Goal: Find specific page/section: Find specific page/section

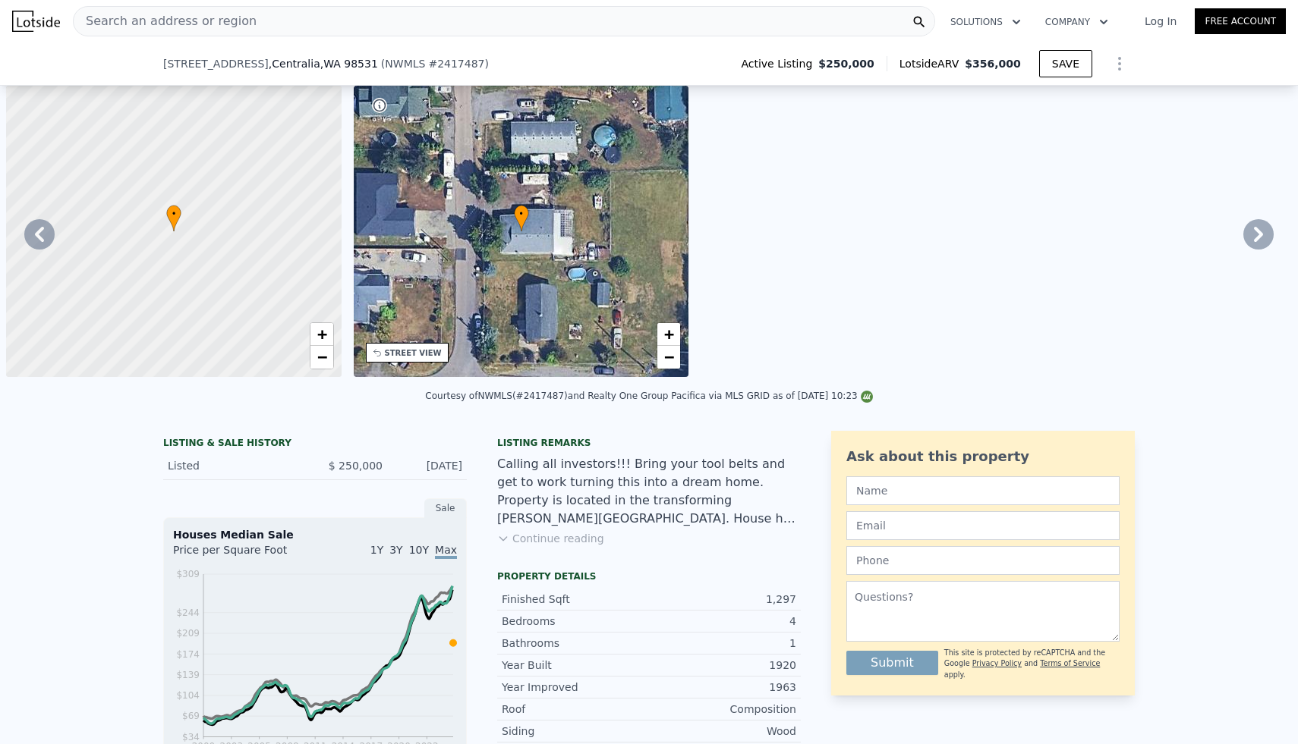
scroll to position [0, 9293]
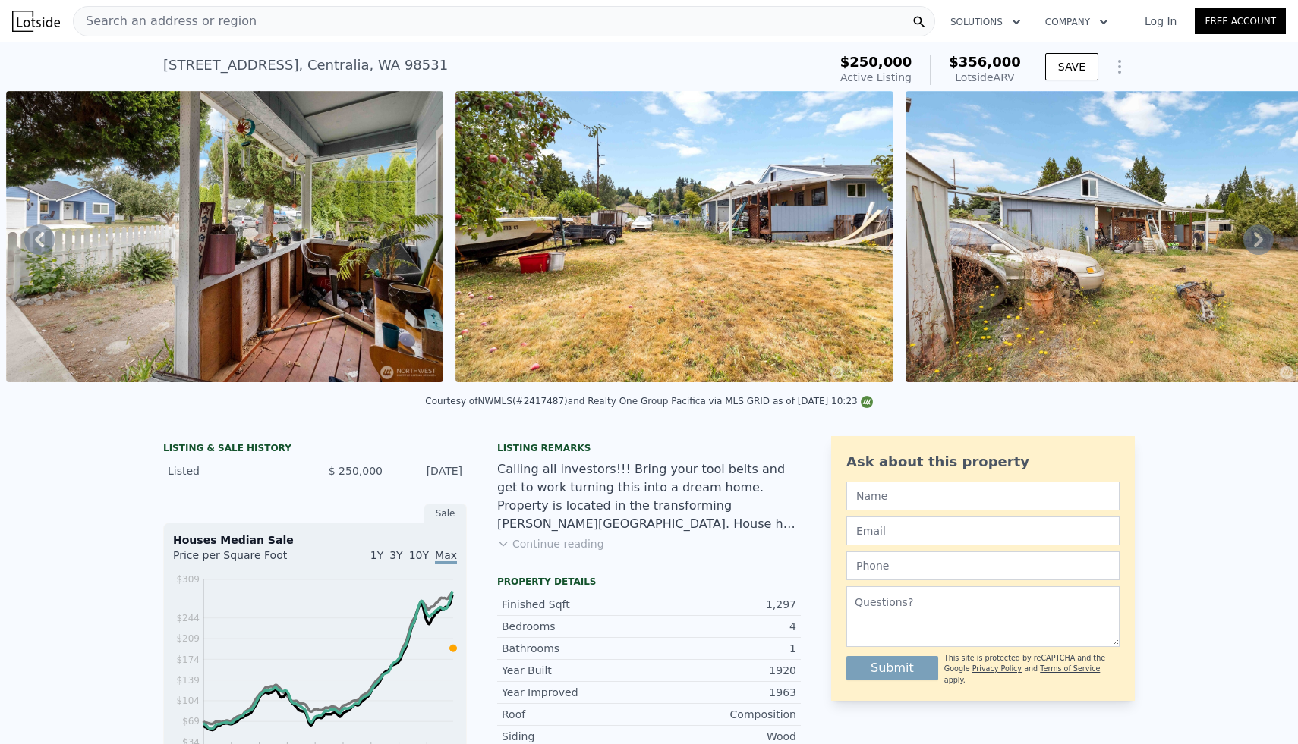
click at [417, 19] on div "Search an address or region" at bounding box center [504, 21] width 862 height 30
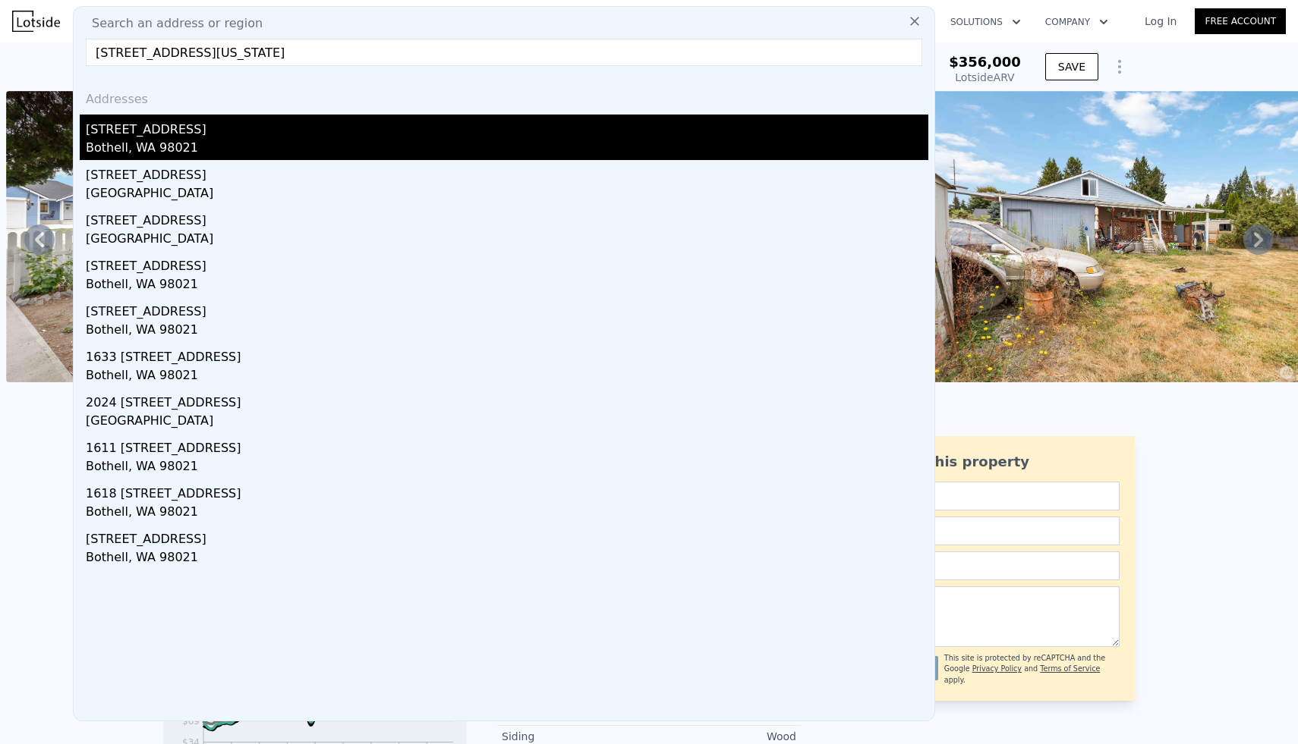
type input "[STREET_ADDRESS][US_STATE]"
click at [184, 131] on div "[STREET_ADDRESS]" at bounding box center [507, 127] width 842 height 24
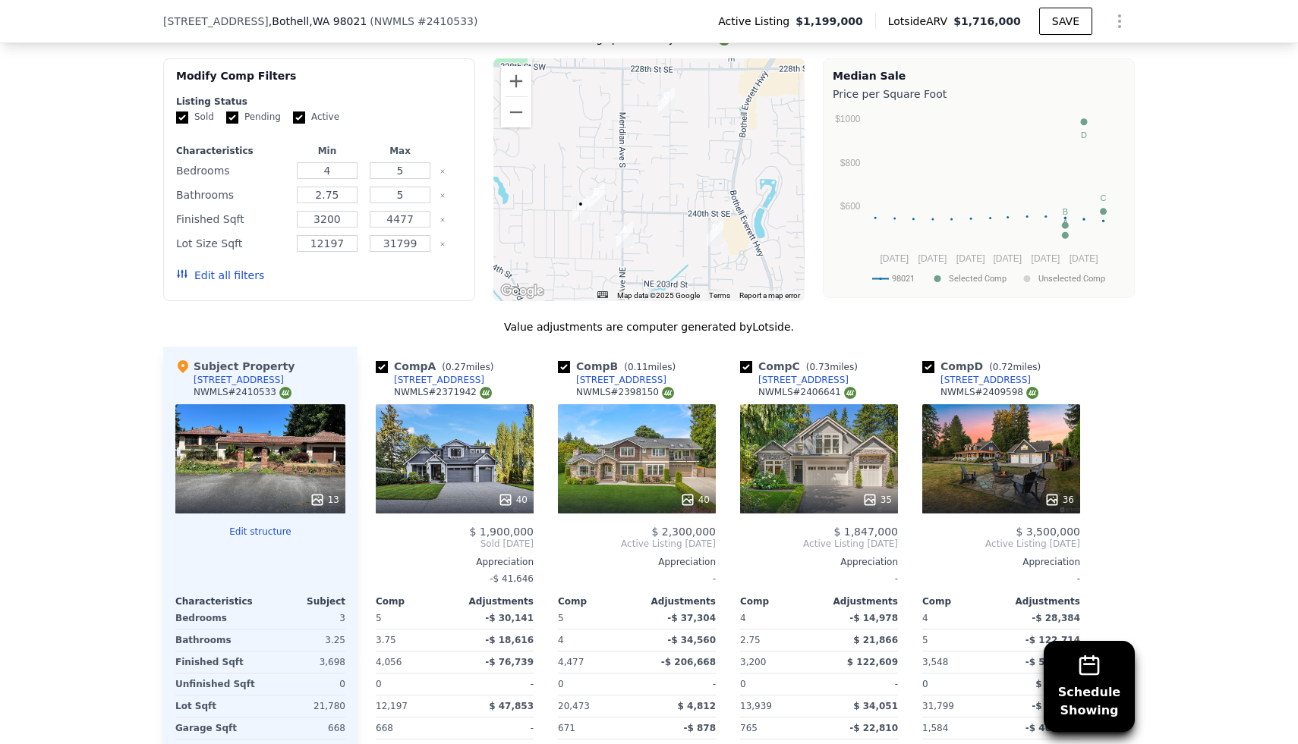
scroll to position [1556, 0]
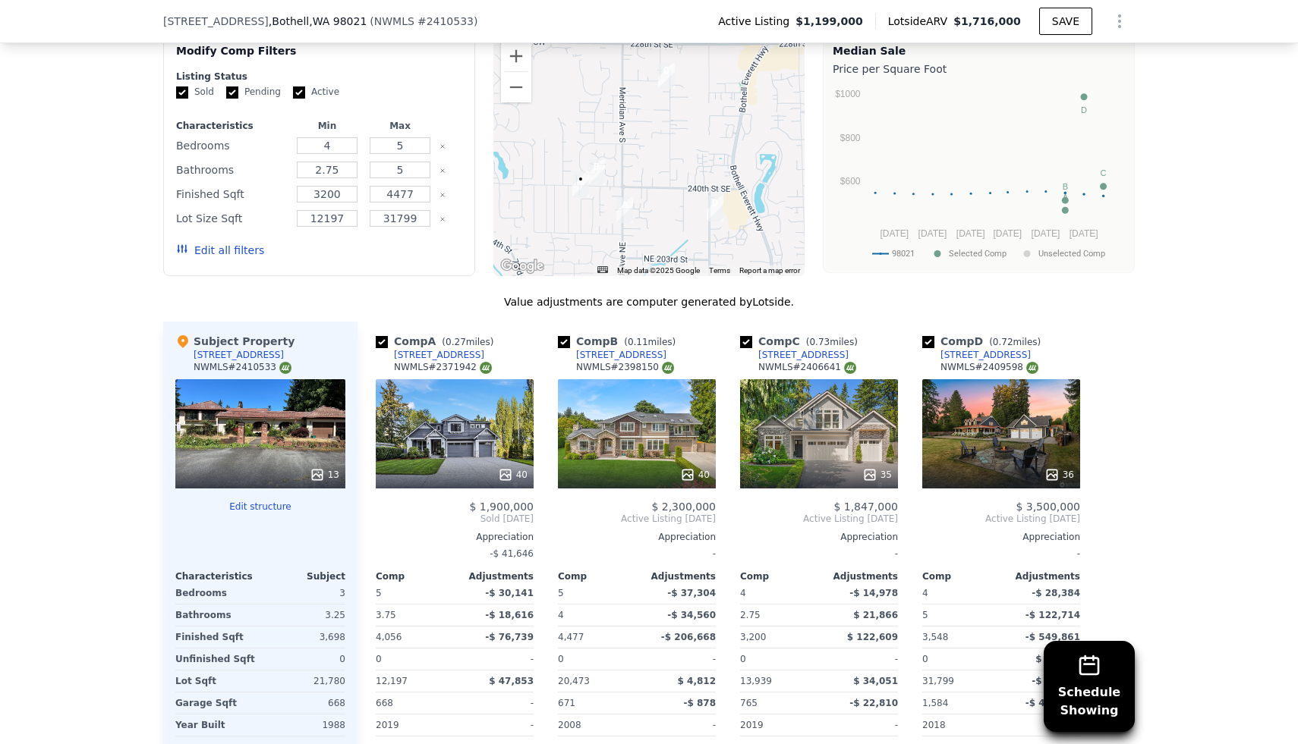
click at [1053, 475] on icon at bounding box center [1051, 475] width 10 height 10
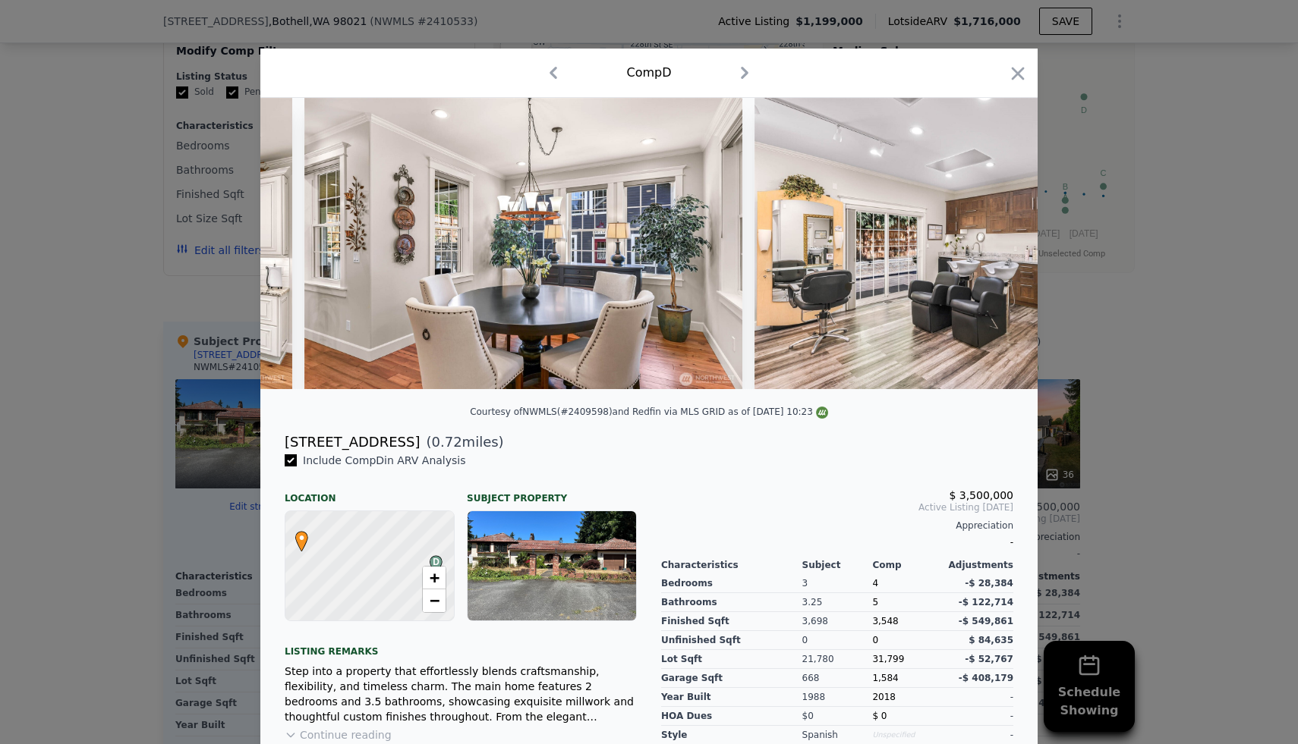
scroll to position [0, 2197]
click at [1141, 237] on div at bounding box center [649, 372] width 1298 height 744
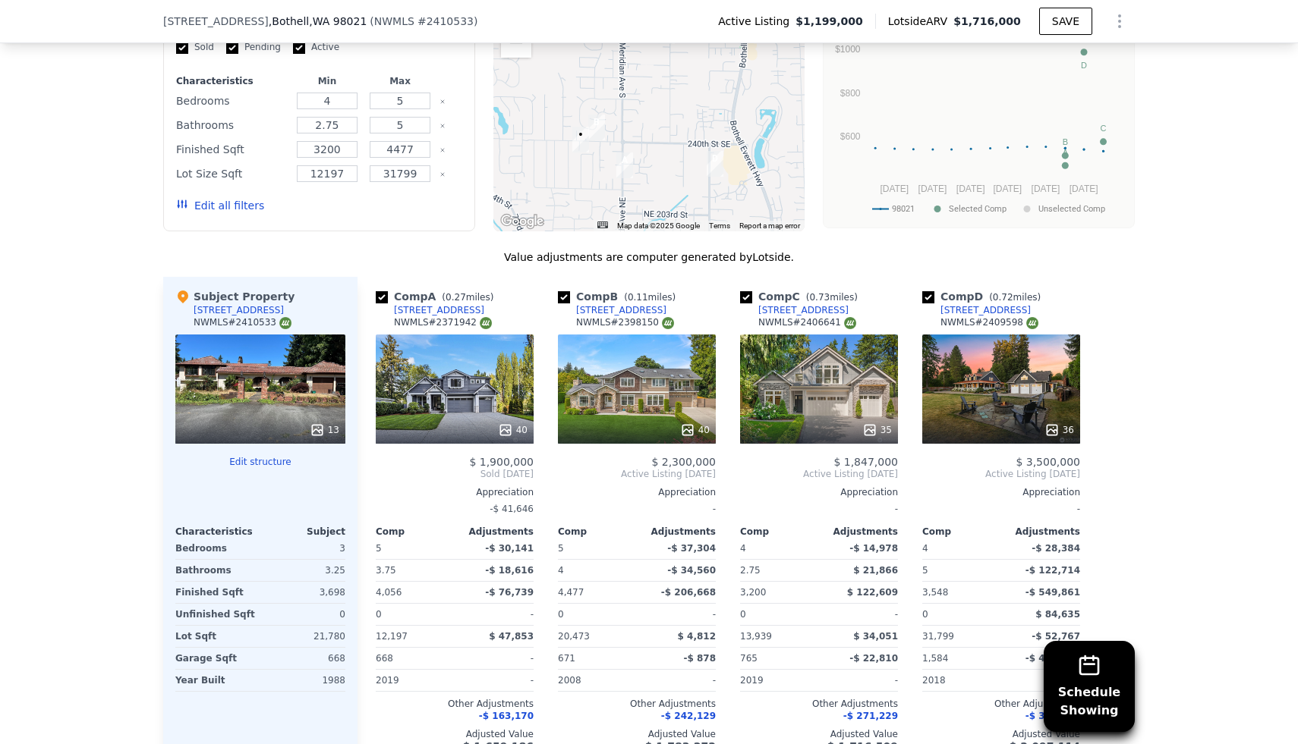
scroll to position [1604, 0]
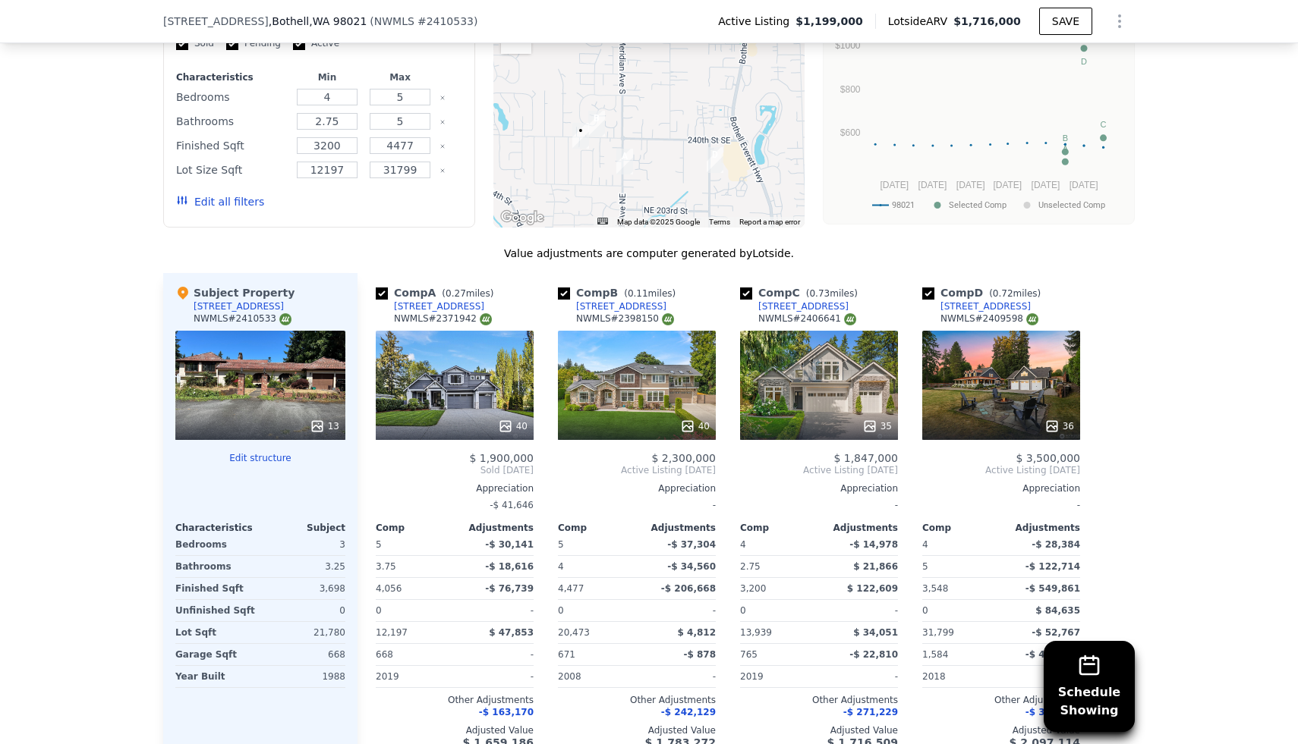
click at [505, 428] on icon at bounding box center [505, 426] width 15 height 15
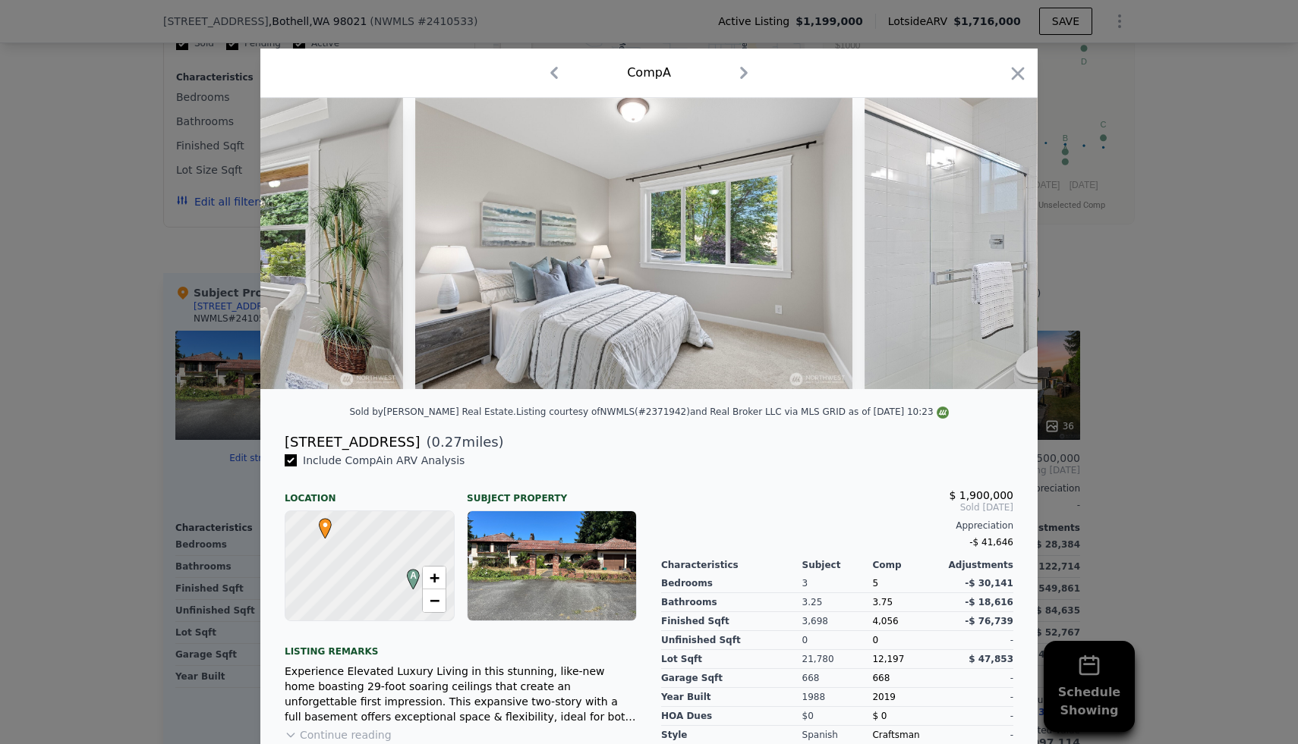
scroll to position [0, 6150]
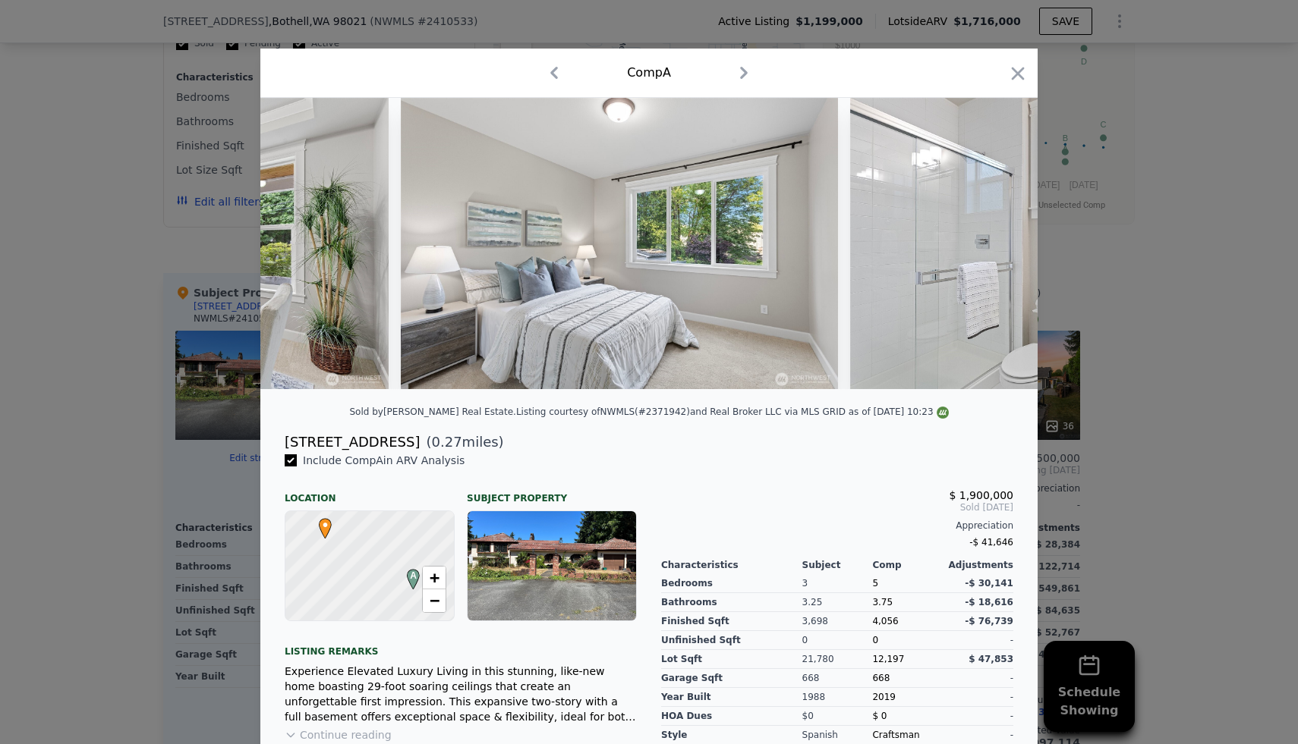
click at [1206, 181] on div at bounding box center [649, 372] width 1298 height 744
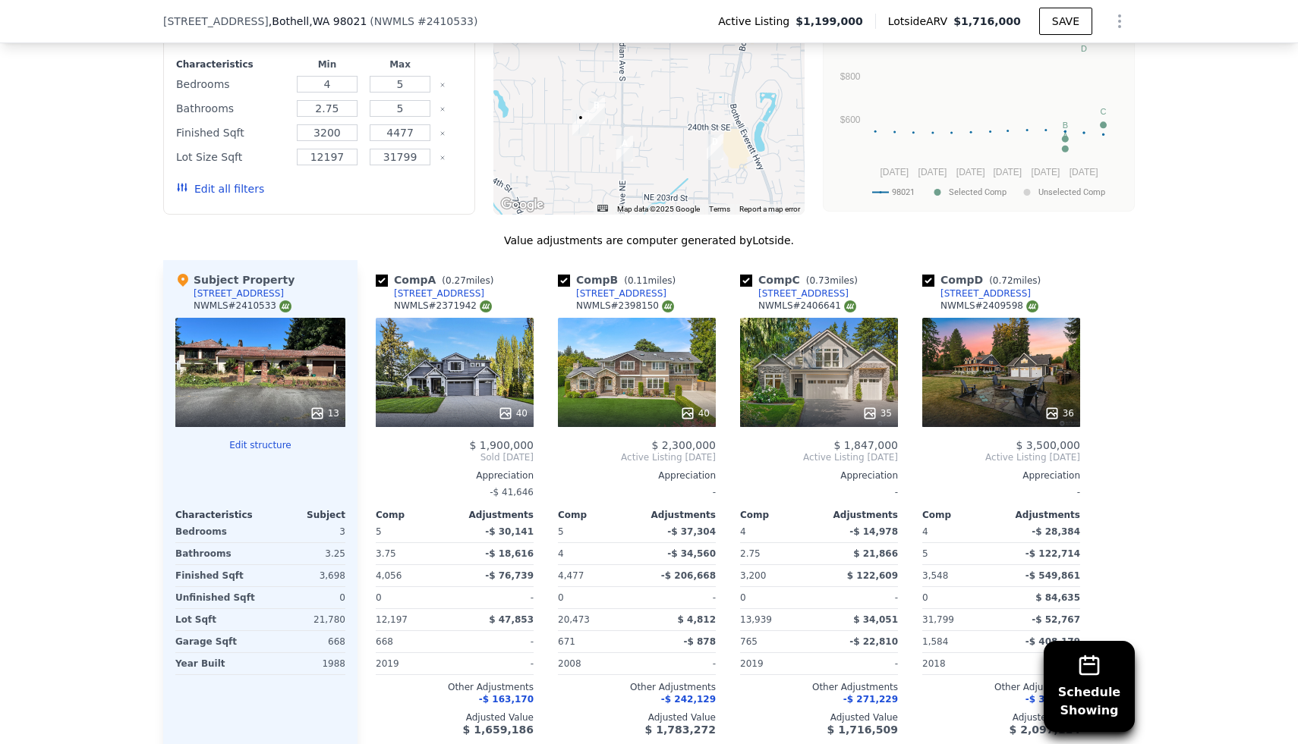
scroll to position [1613, 0]
